Goal: Find specific page/section: Find specific page/section

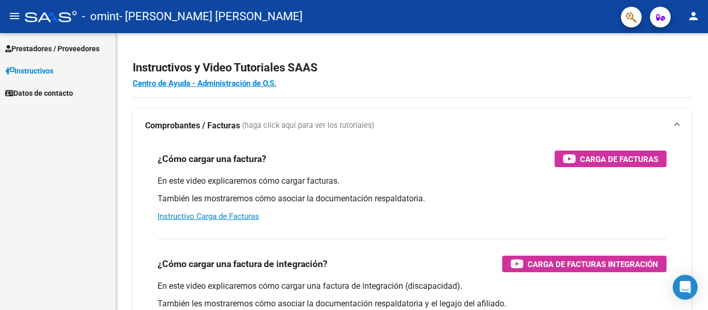
click at [56, 50] on span "Prestadores / Proveedores" at bounding box center [52, 48] width 94 height 11
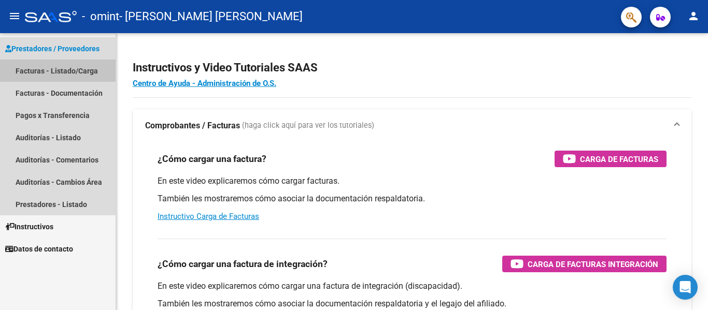
click at [59, 67] on link "Facturas - Listado/Carga" at bounding box center [58, 71] width 116 height 22
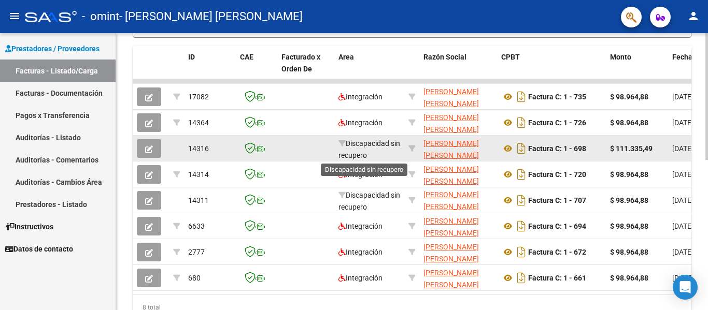
scroll to position [2, 0]
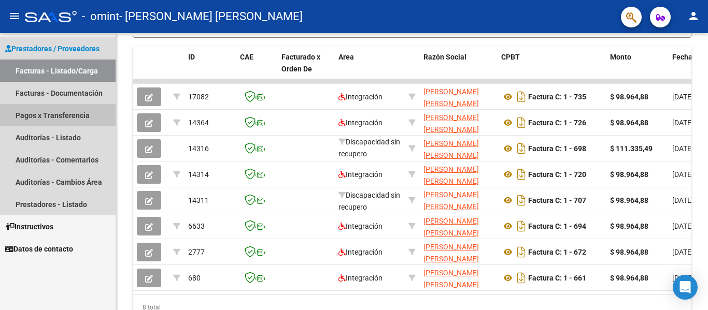
click at [51, 114] on link "Pagos x Transferencia" at bounding box center [58, 115] width 116 height 22
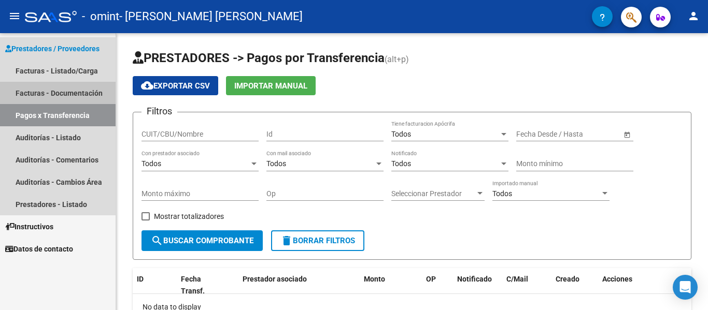
click at [69, 88] on link "Facturas - Documentación" at bounding box center [58, 93] width 116 height 22
